Goal: Information Seeking & Learning: Learn about a topic

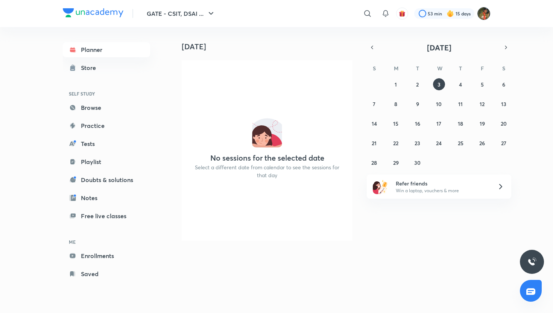
click at [483, 16] on img at bounding box center [483, 13] width 13 height 13
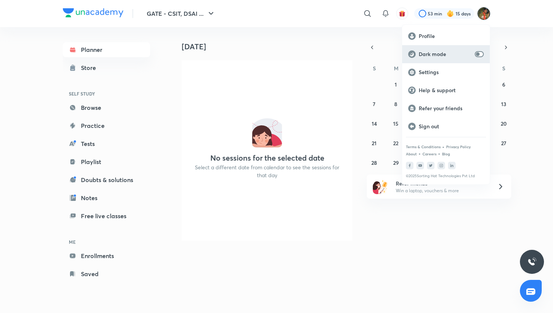
click at [480, 54] on input "checkbox" at bounding box center [478, 54] width 18 height 6
checkbox input "true"
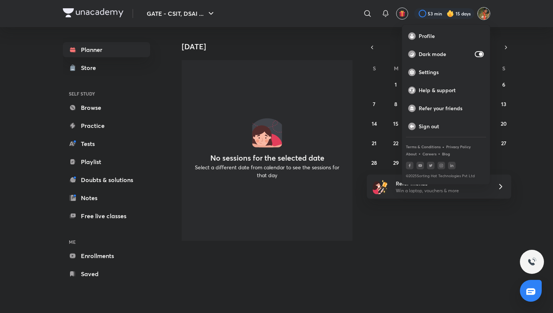
click at [123, 73] on div at bounding box center [276, 156] width 553 height 313
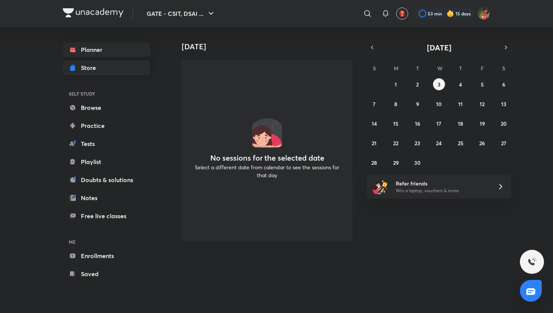
click at [111, 64] on link "Store" at bounding box center [106, 67] width 87 height 15
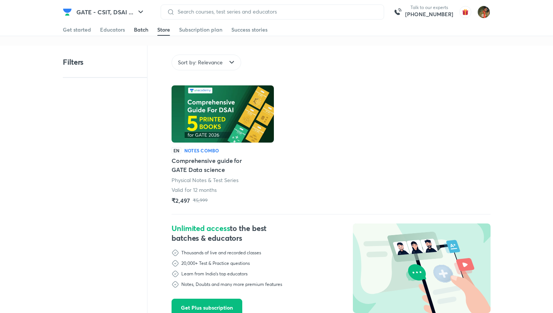
click at [145, 34] on link "Batch" at bounding box center [141, 30] width 14 height 12
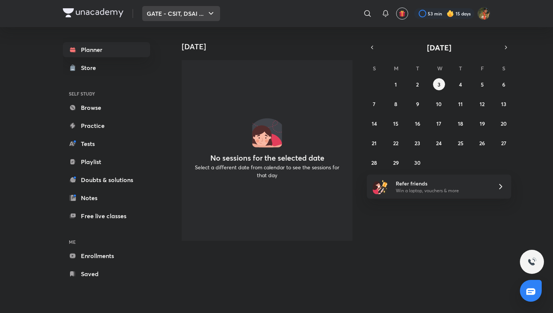
click at [209, 12] on icon "button" at bounding box center [211, 13] width 9 height 9
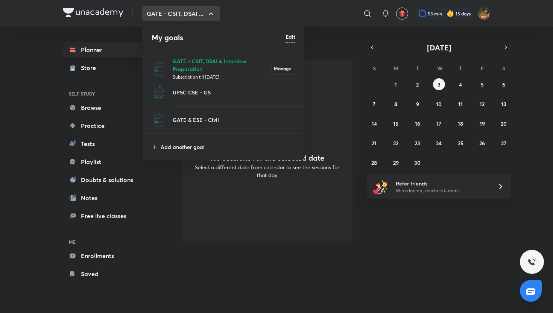
click at [291, 37] on h6 "Edit" at bounding box center [291, 37] width 10 height 8
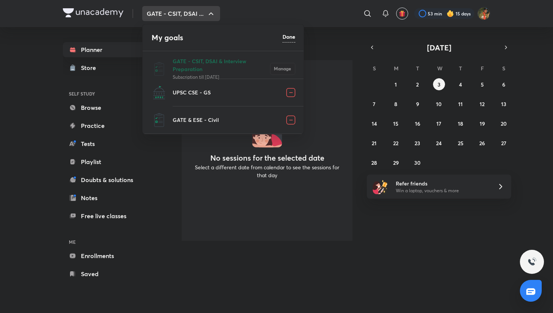
click at [290, 94] on img at bounding box center [290, 92] width 9 height 9
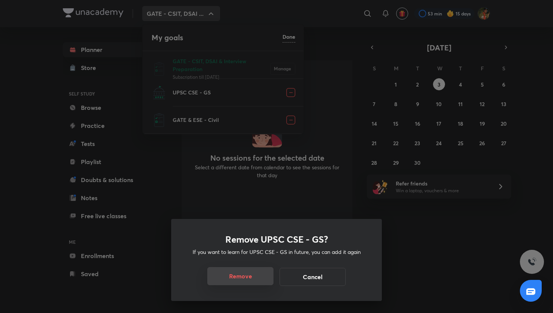
click at [260, 275] on button "Remove" at bounding box center [240, 276] width 66 height 18
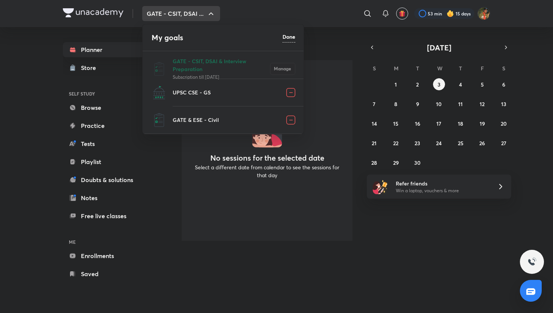
click at [292, 118] on img at bounding box center [290, 119] width 9 height 9
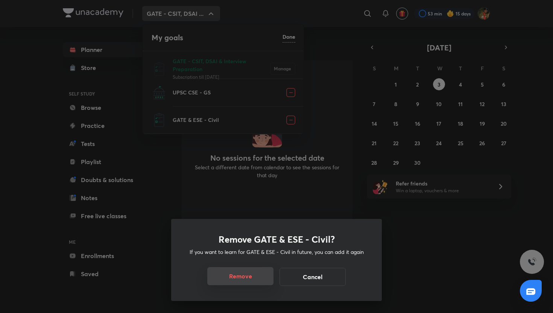
click at [248, 274] on button "Remove" at bounding box center [240, 276] width 66 height 18
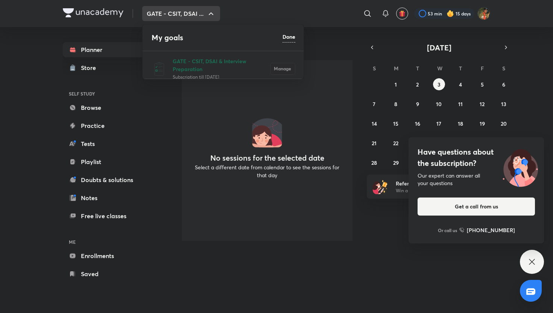
click at [288, 35] on h6 "Done" at bounding box center [289, 37] width 13 height 8
click at [208, 146] on div at bounding box center [276, 156] width 553 height 313
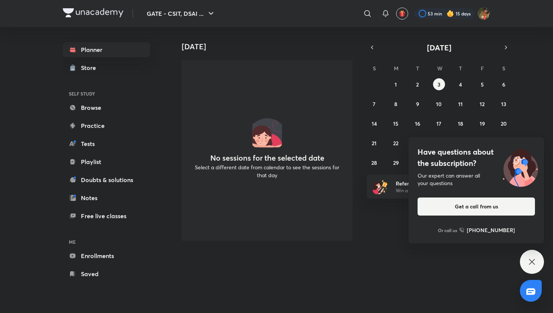
click at [393, 255] on div "[DATE] [DATE] No sessions for the selected date Select a different date from ca…" at bounding box center [330, 162] width 319 height 271
click at [209, 12] on icon "button" at bounding box center [211, 13] width 9 height 9
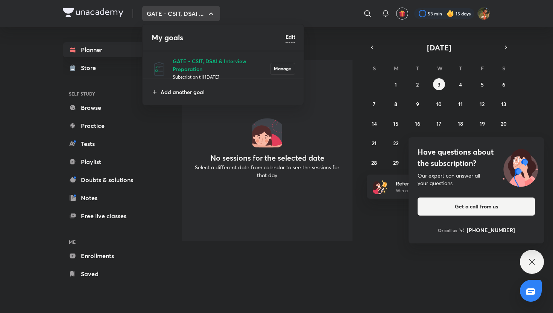
click at [209, 12] on div at bounding box center [276, 156] width 553 height 313
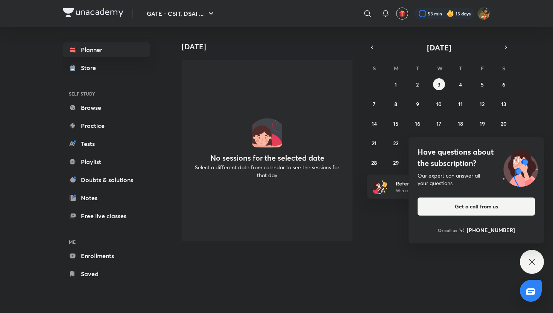
click at [176, 105] on div "[DATE] No sessions for the selected date Select a different date from calendar …" at bounding box center [264, 137] width 186 height 220
click at [448, 12] on img at bounding box center [451, 14] width 8 height 8
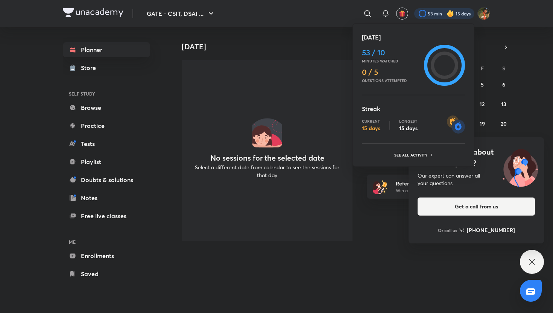
click at [483, 13] on div at bounding box center [276, 156] width 553 height 313
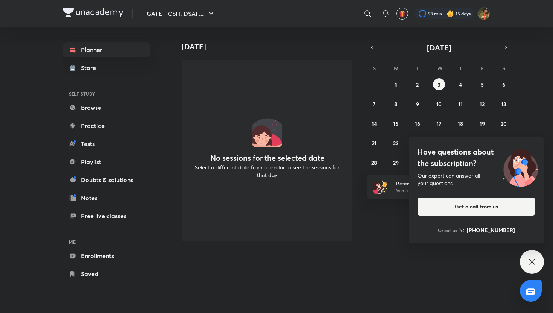
click at [483, 13] on img at bounding box center [483, 13] width 13 height 13
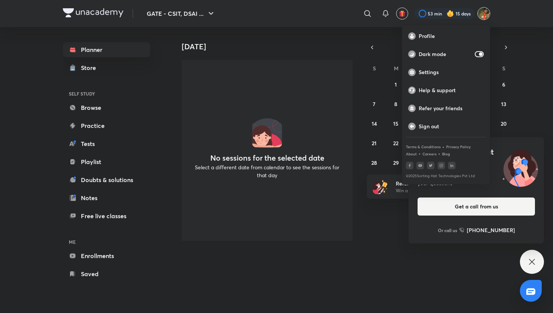
click at [340, 44] on div at bounding box center [276, 156] width 553 height 313
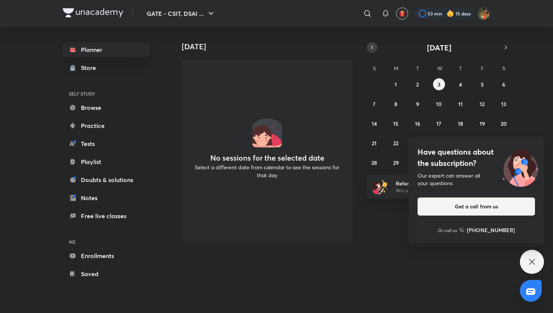
click at [371, 45] on icon "button" at bounding box center [372, 47] width 6 height 7
click at [508, 48] on icon "button" at bounding box center [506, 47] width 6 height 7
click at [535, 266] on icon at bounding box center [531, 261] width 9 height 9
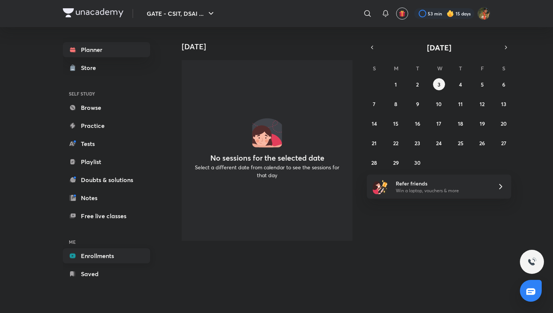
click at [99, 255] on link "Enrollments" at bounding box center [106, 255] width 87 height 15
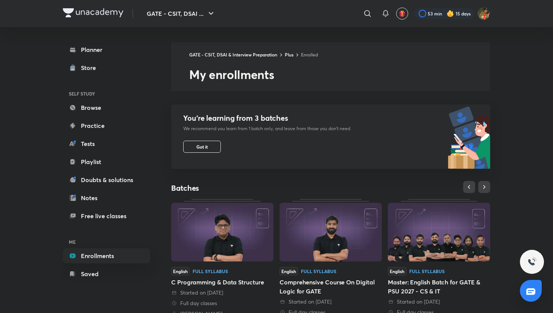
click at [227, 77] on h2 "My enrollments" at bounding box center [339, 74] width 301 height 15
click at [208, 143] on button "Got it" at bounding box center [202, 147] width 38 height 12
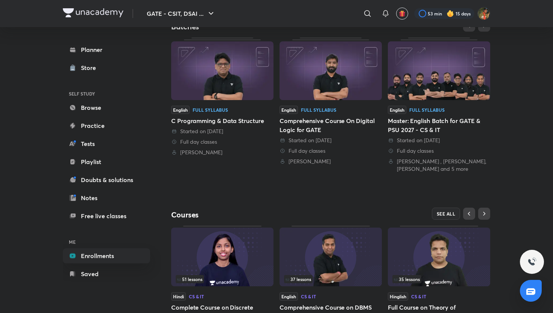
scroll to position [8, 0]
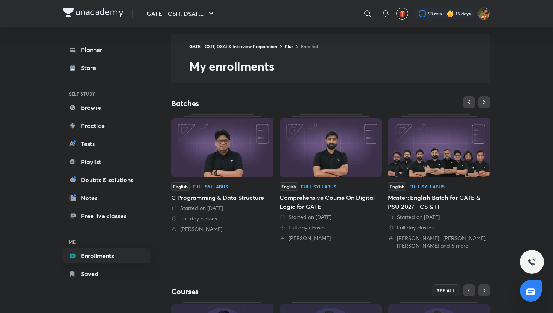
click at [329, 157] on img at bounding box center [331, 147] width 102 height 59
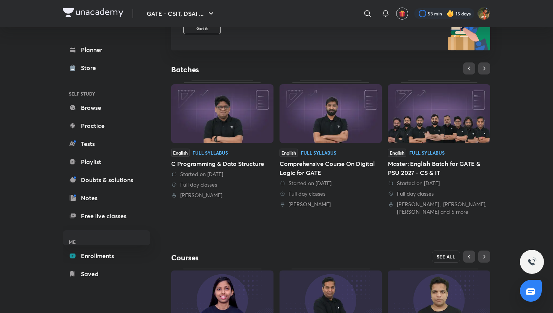
scroll to position [205, 0]
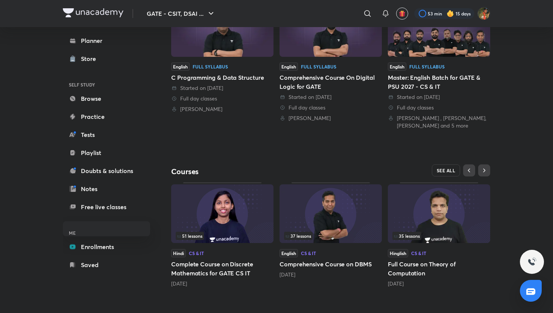
click at [451, 173] on span "SEE ALL" at bounding box center [446, 170] width 19 height 5
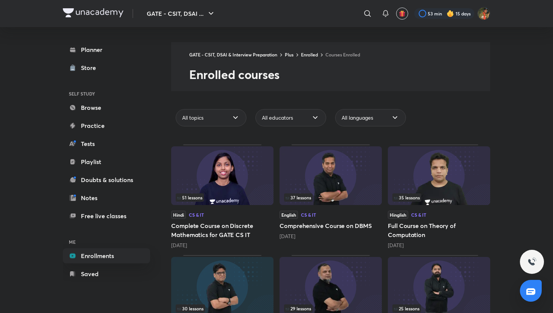
click at [263, 74] on h2 "Enrolled courses" at bounding box center [339, 74] width 301 height 15
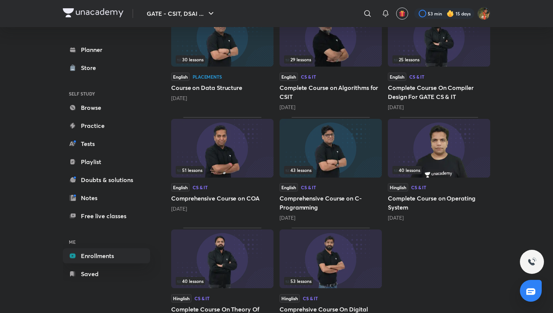
scroll to position [282, 0]
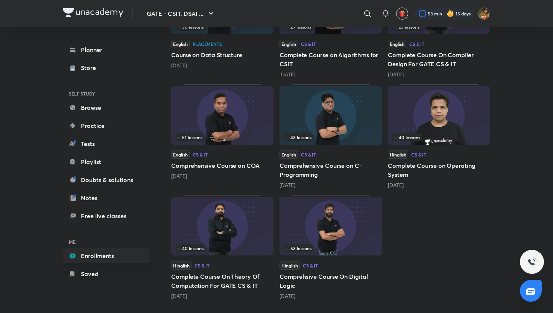
click at [321, 227] on img at bounding box center [331, 226] width 102 height 59
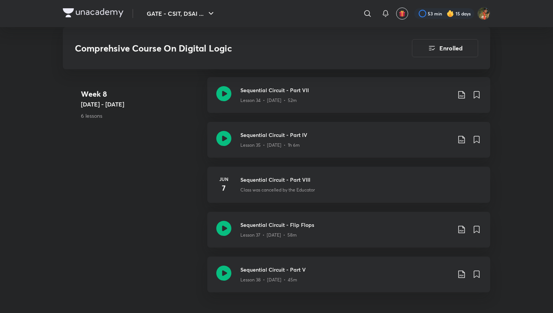
scroll to position [2131, 0]
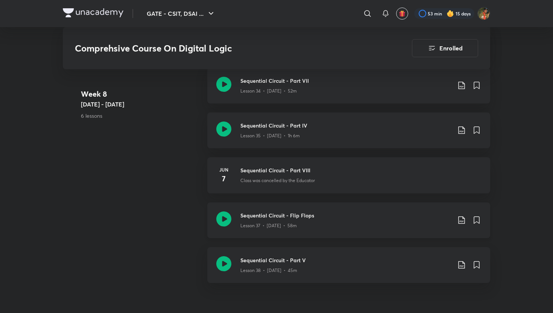
click at [313, 214] on h3 "Sequential Circuit - Flip Flops" at bounding box center [345, 215] width 211 height 8
